Goal: Task Accomplishment & Management: Complete application form

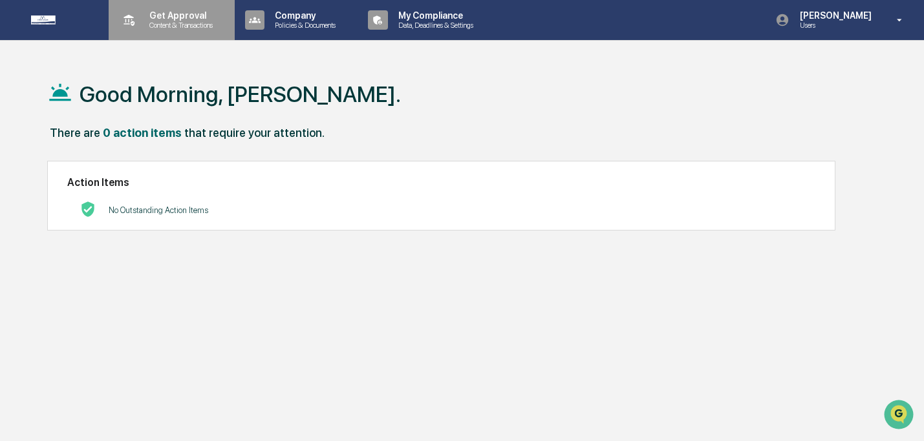
click at [151, 21] on p "Content & Transactions" at bounding box center [179, 25] width 80 height 9
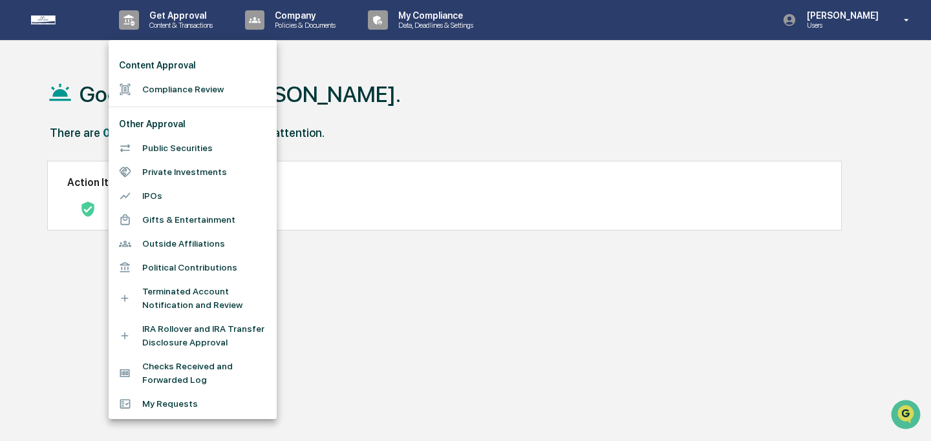
click at [165, 94] on li "Compliance Review" at bounding box center [193, 90] width 168 height 24
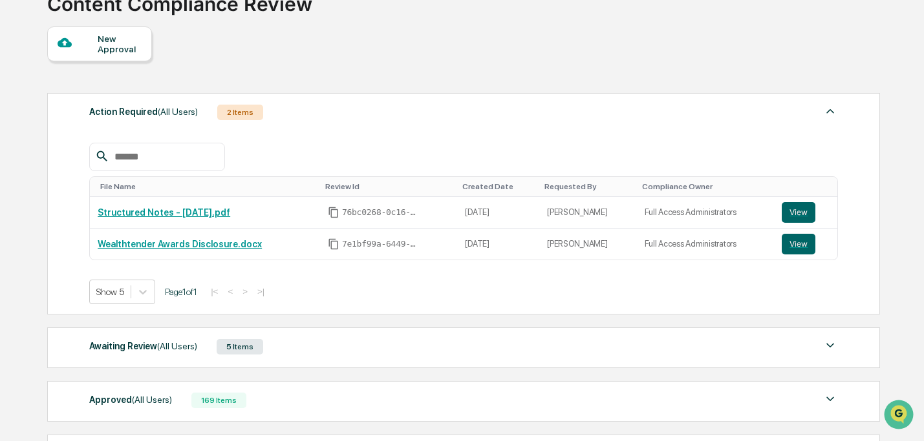
scroll to position [207, 0]
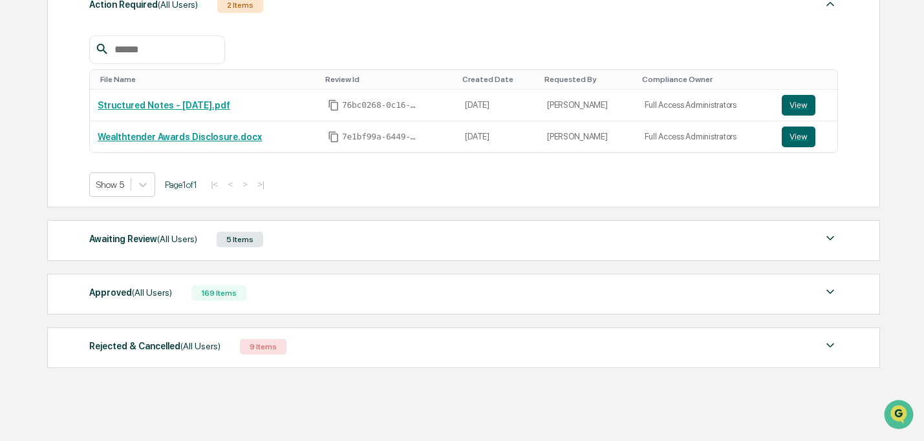
click at [193, 231] on div "Awaiting Review (All Users)" at bounding box center [143, 239] width 108 height 17
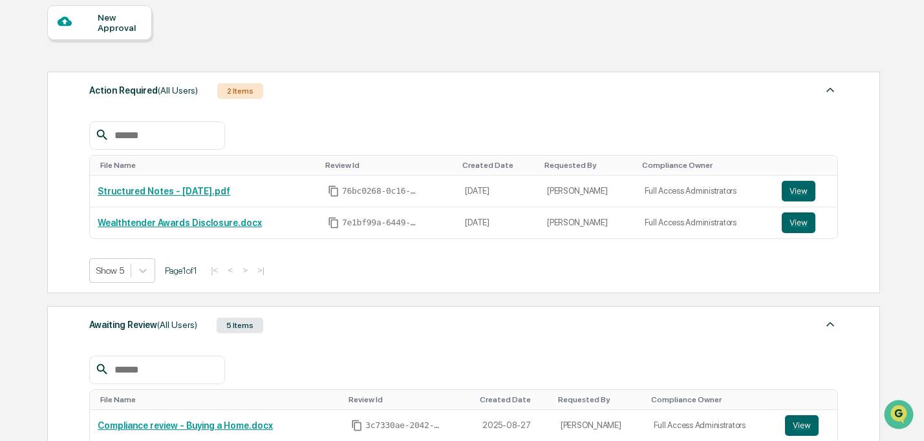
scroll to position [0, 0]
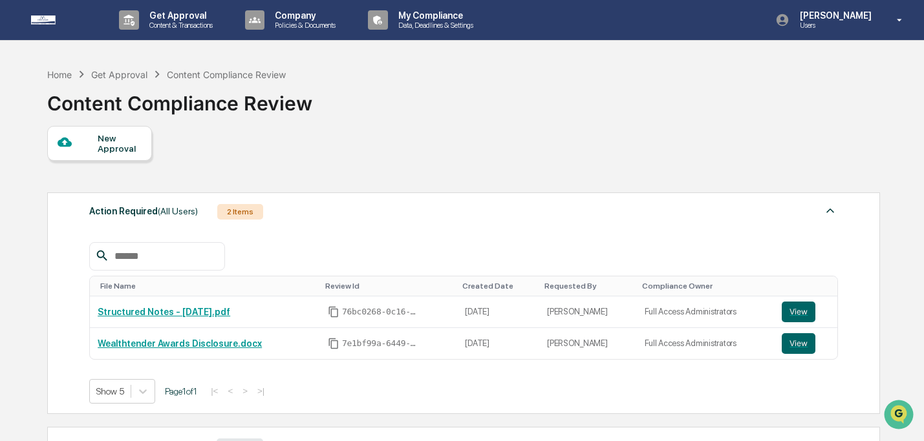
click at [119, 139] on div "New Approval" at bounding box center [119, 143] width 43 height 21
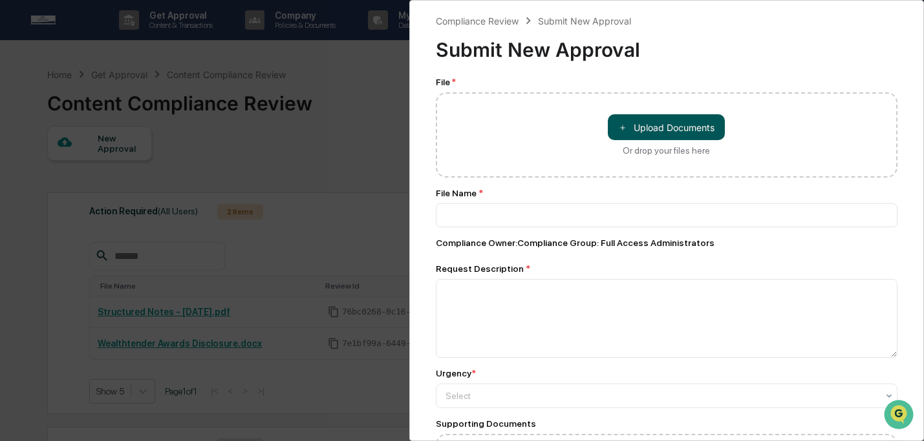
click at [649, 126] on button "＋ Upload Documents" at bounding box center [666, 127] width 117 height 26
type input "**********"
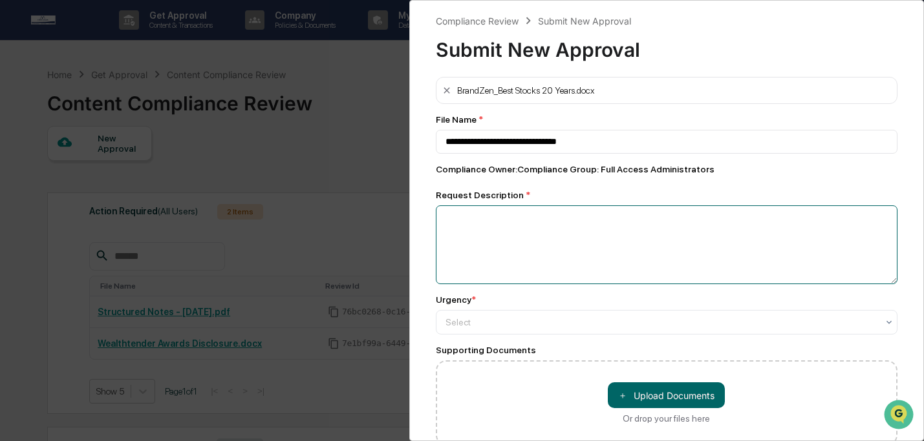
click at [620, 267] on textarea at bounding box center [667, 245] width 462 height 79
type textarea "*"
type textarea "**********"
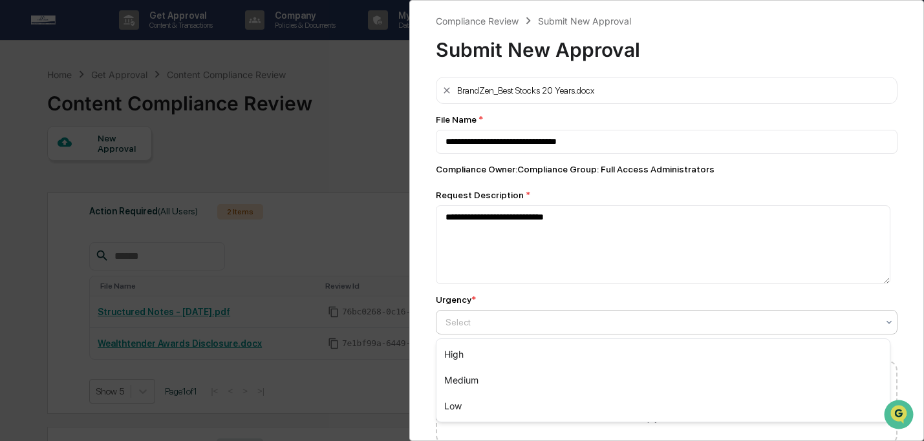
click at [624, 312] on div "Select" at bounding box center [667, 322] width 462 height 25
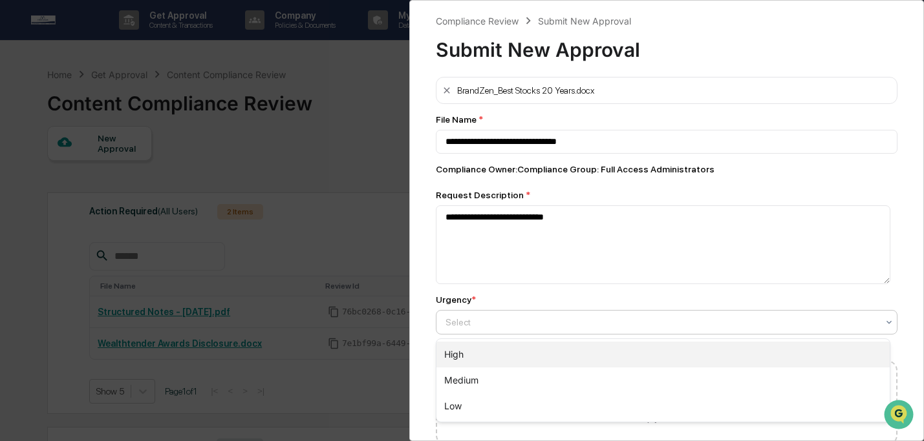
click at [623, 349] on div "High" at bounding box center [663, 355] width 454 height 26
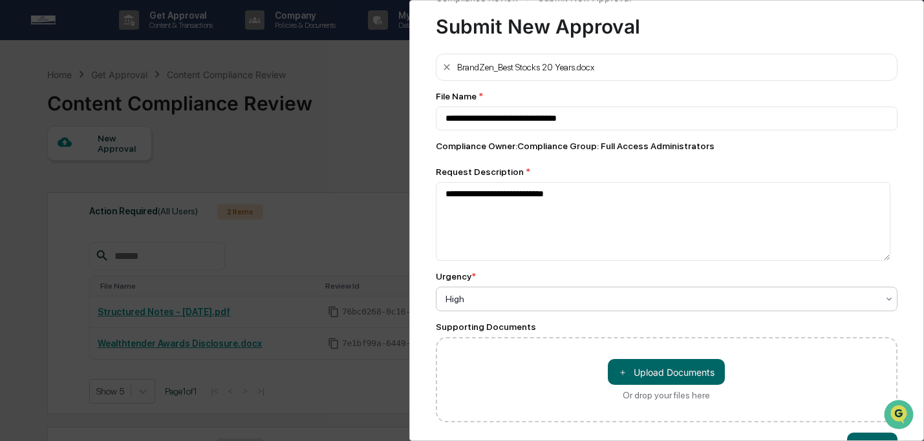
scroll to position [70, 0]
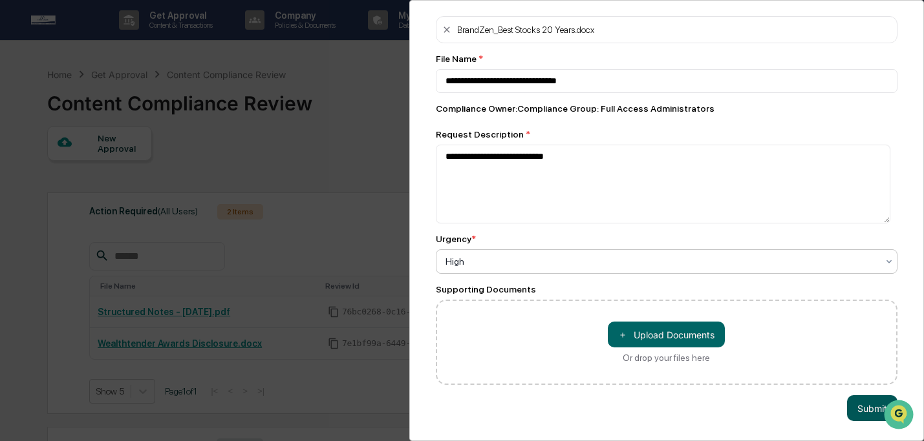
click at [860, 403] on button "Submit" at bounding box center [872, 409] width 50 height 26
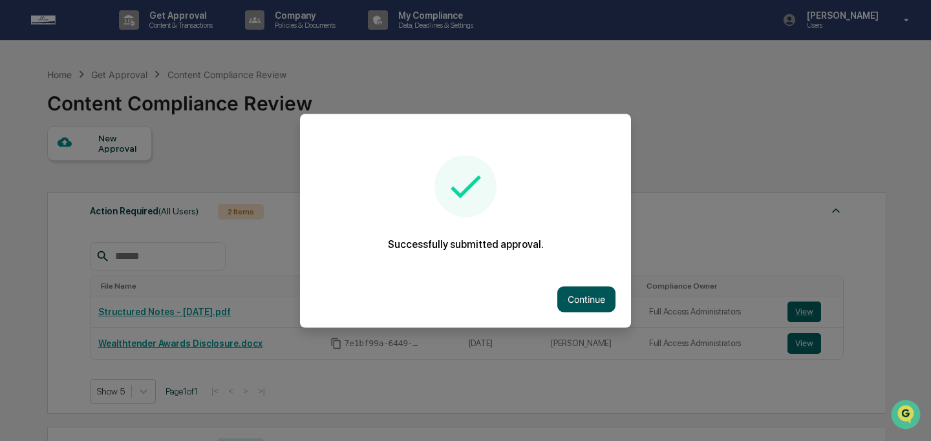
click at [595, 308] on button "Continue" at bounding box center [586, 299] width 58 height 26
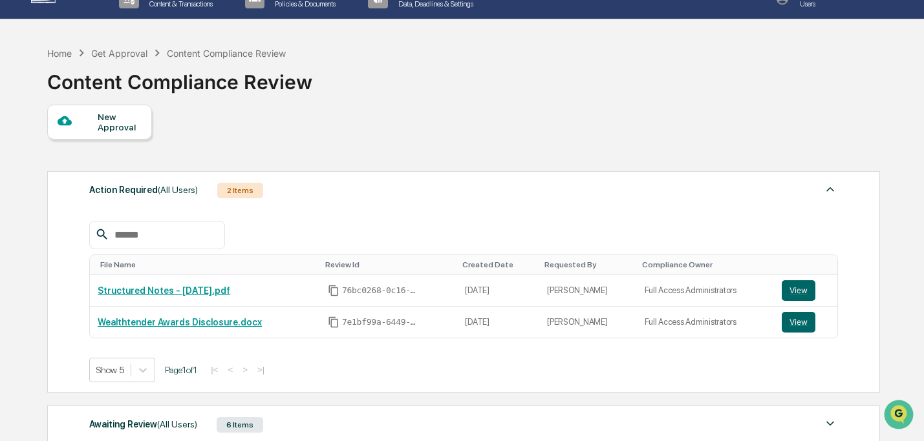
scroll to position [224, 0]
